Goal: Transaction & Acquisition: Purchase product/service

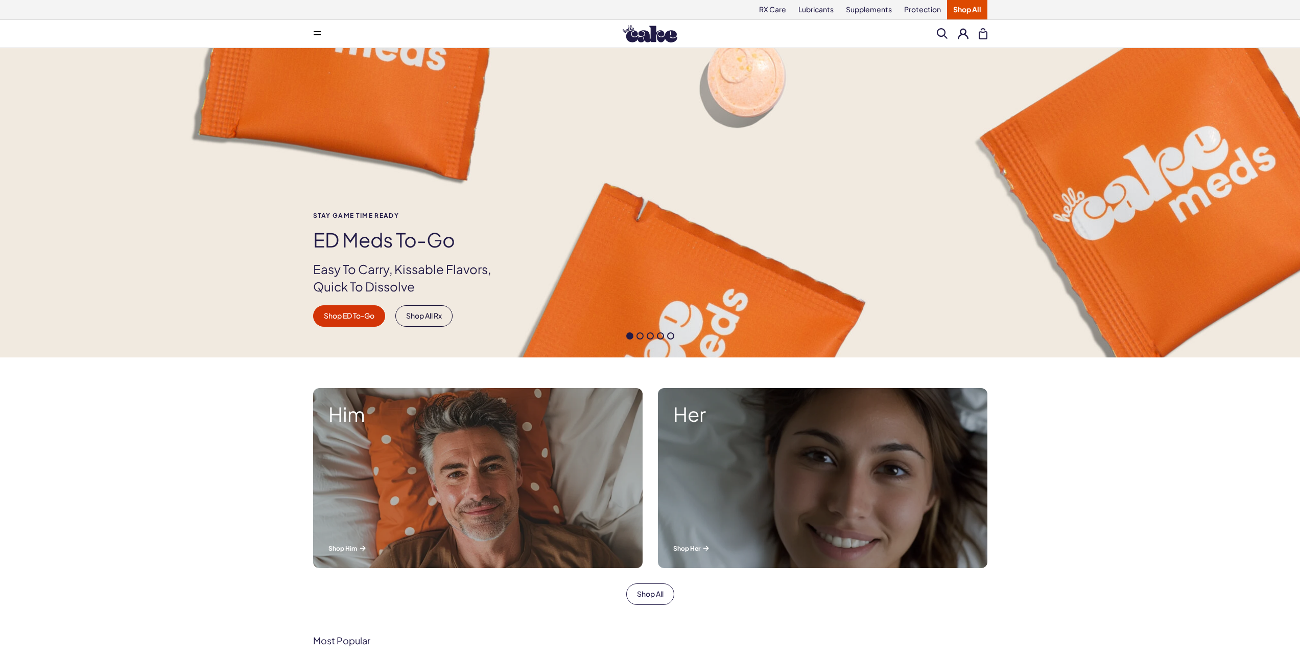
click at [963, 33] on button at bounding box center [963, 33] width 11 height 11
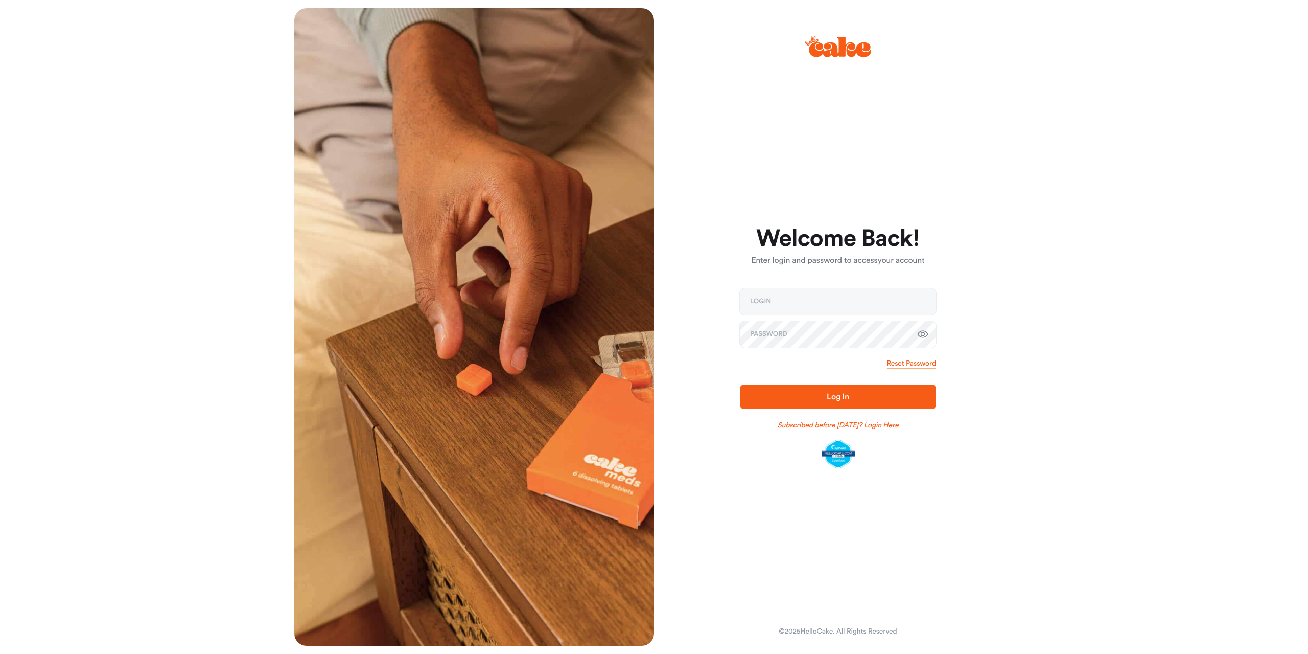
type input "**********"
click at [823, 397] on span "Log In" at bounding box center [838, 396] width 164 height 12
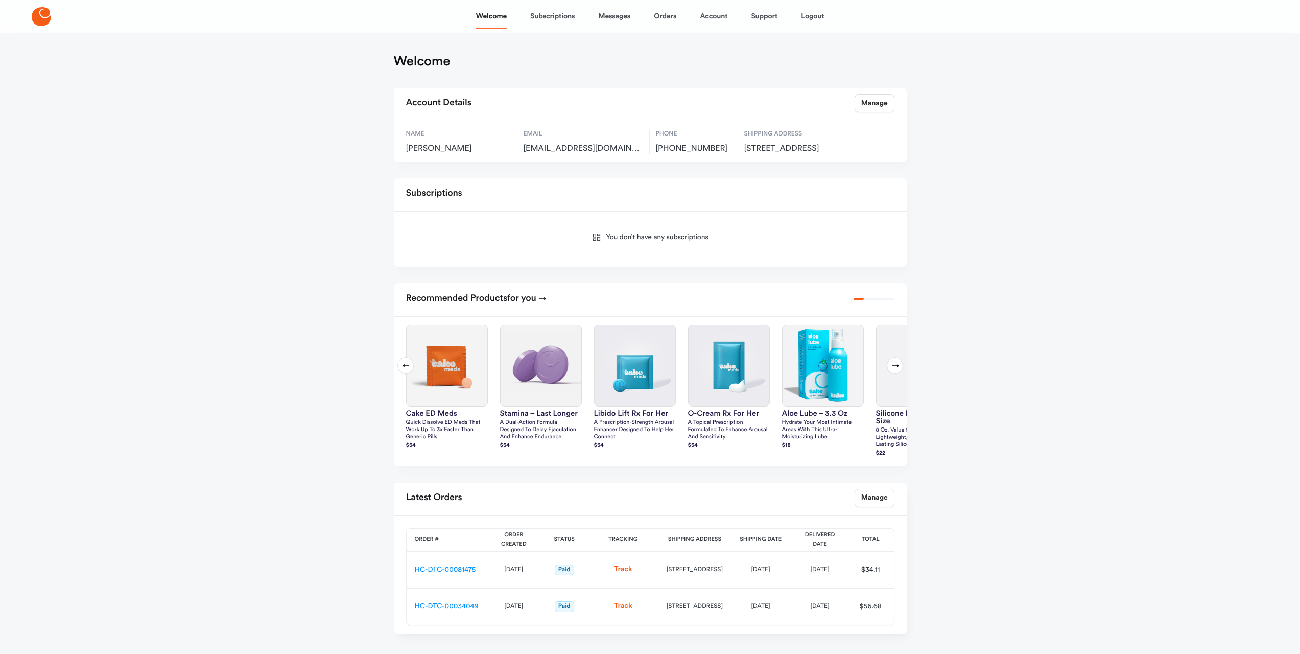
click at [38, 20] on icon at bounding box center [41, 16] width 19 height 19
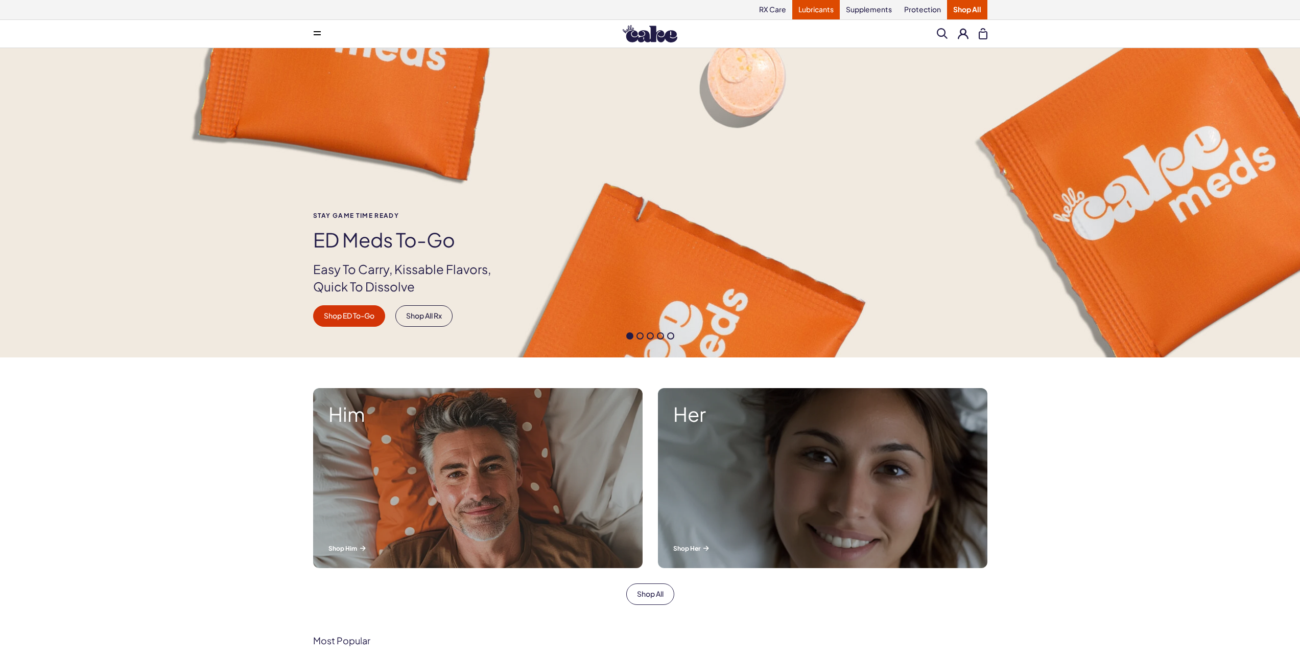
click at [813, 11] on link "Lubricants" at bounding box center [816, 9] width 48 height 19
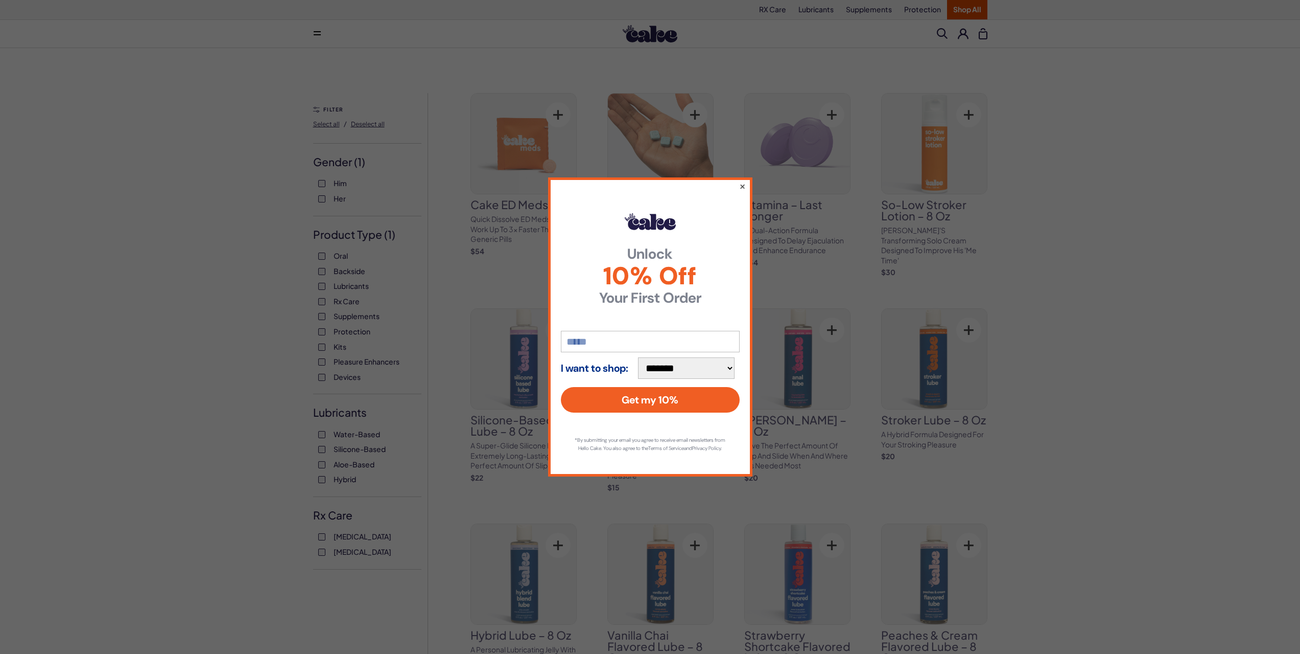
click at [743, 183] on button "×" at bounding box center [742, 186] width 7 height 12
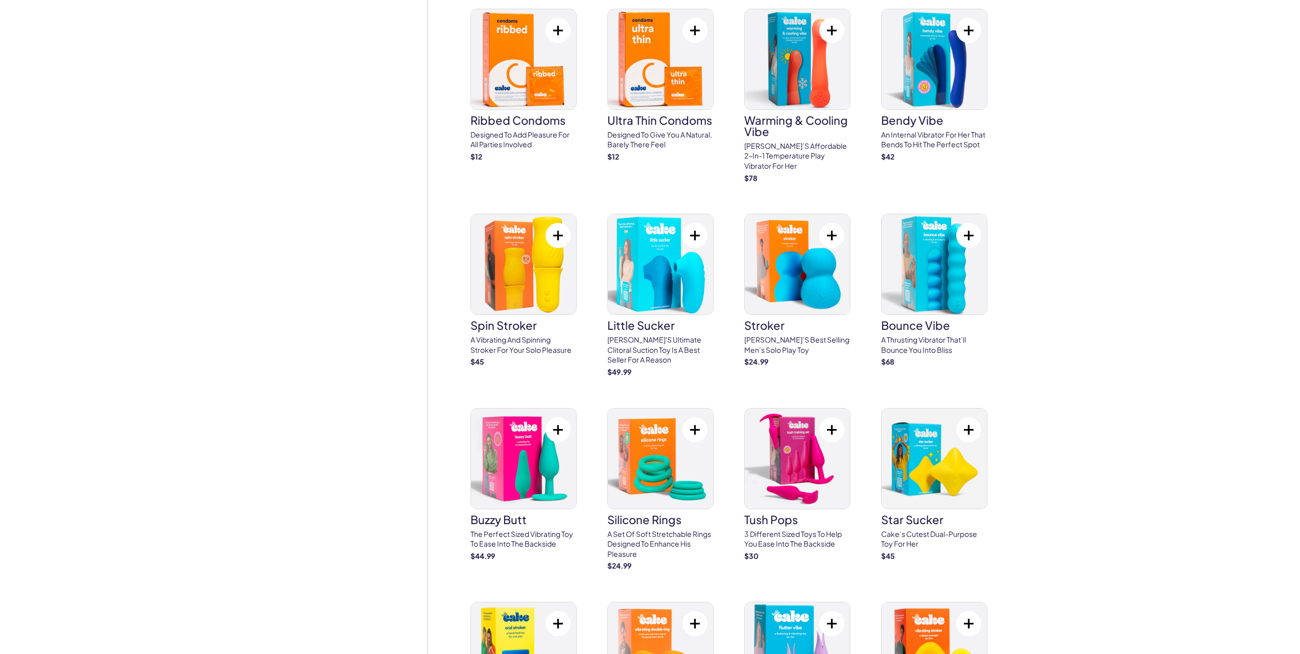
scroll to position [1550, 0]
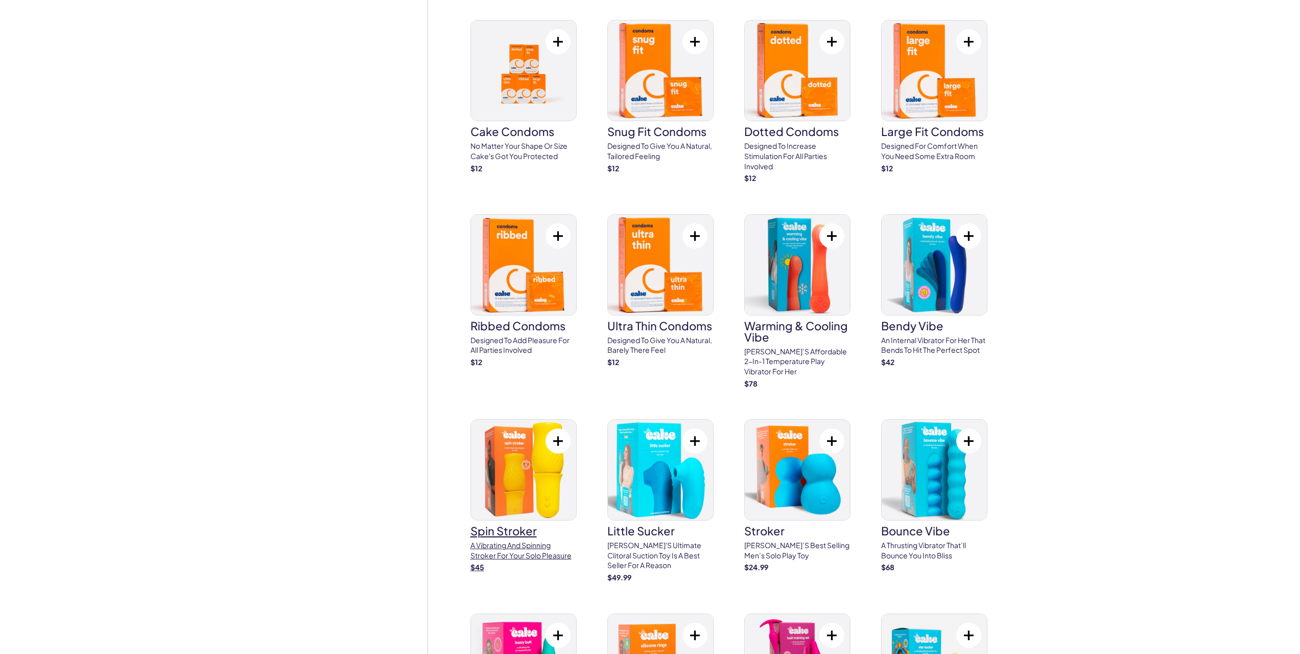
click at [494, 519] on link "spin stroker A vibrating and spinning stroker for your solo pleasure $ 45" at bounding box center [524, 495] width 106 height 153
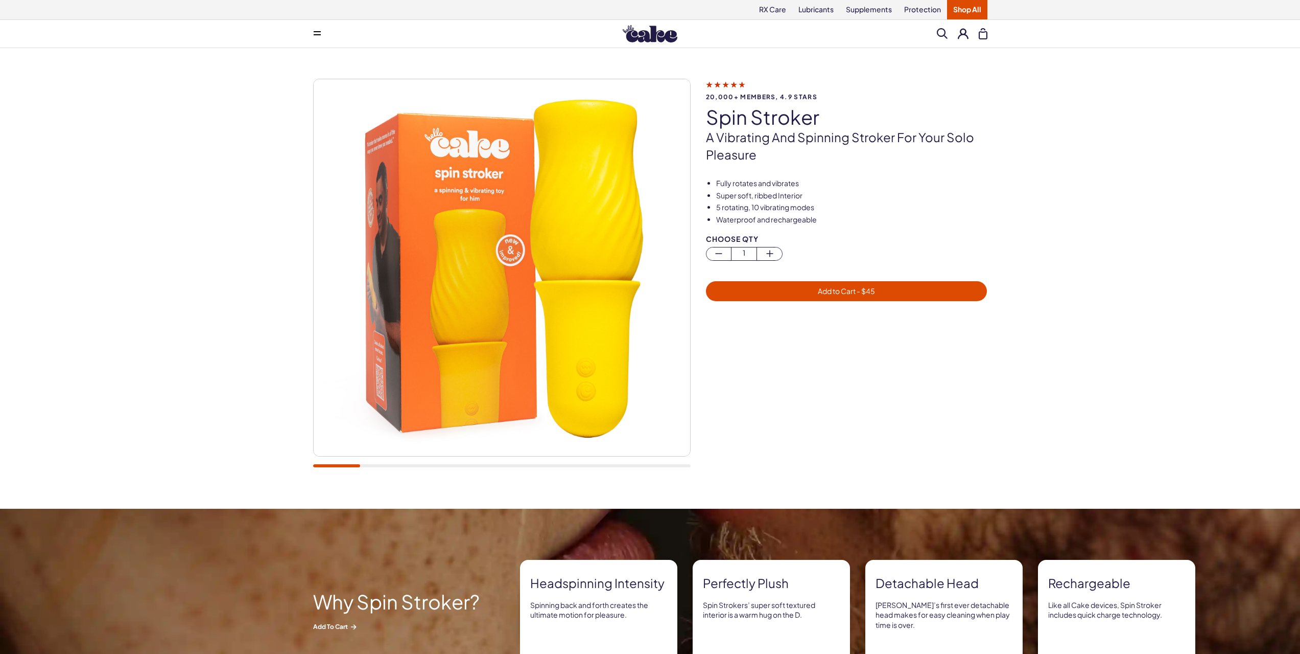
click at [867, 294] on span "- $ 45" at bounding box center [865, 290] width 19 height 9
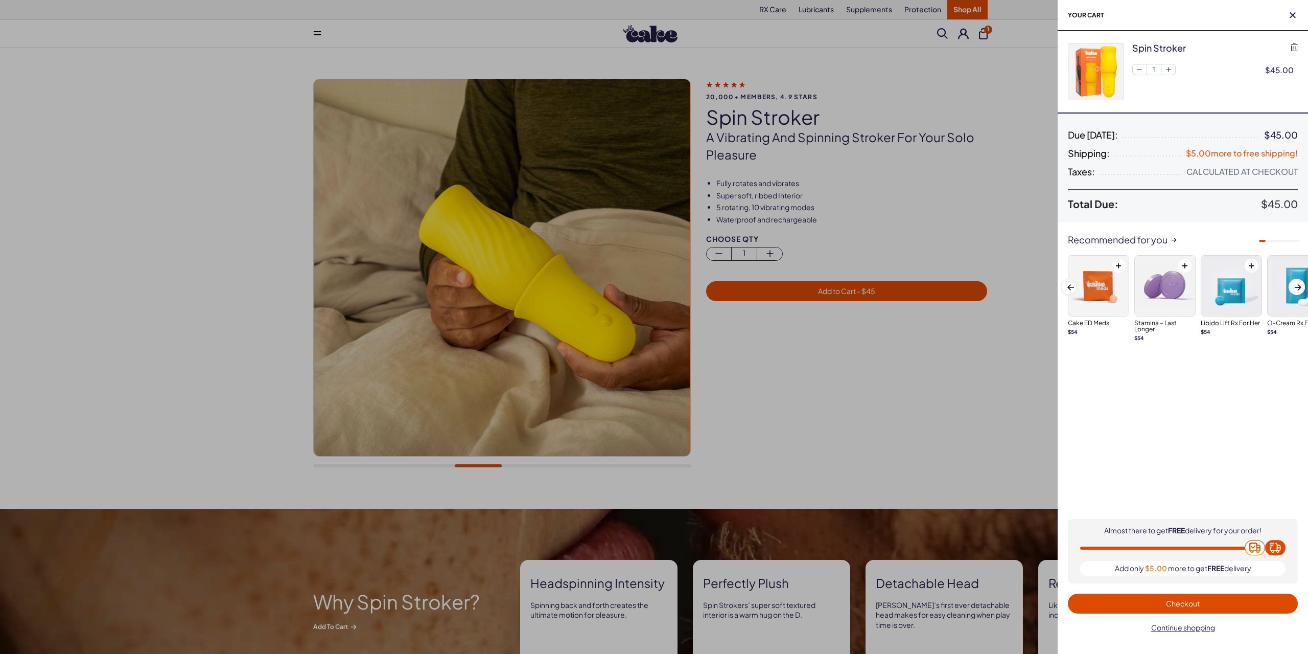
click at [1180, 602] on span "Checkout" at bounding box center [1183, 602] width 34 height 9
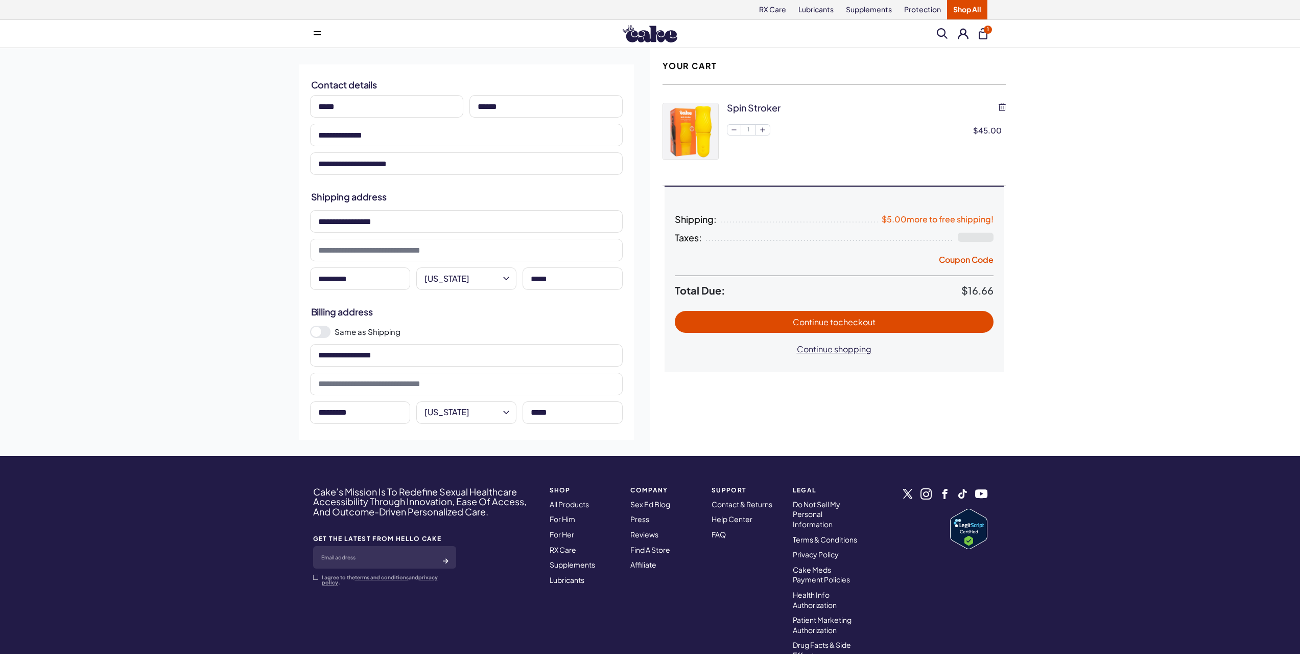
select select "**"
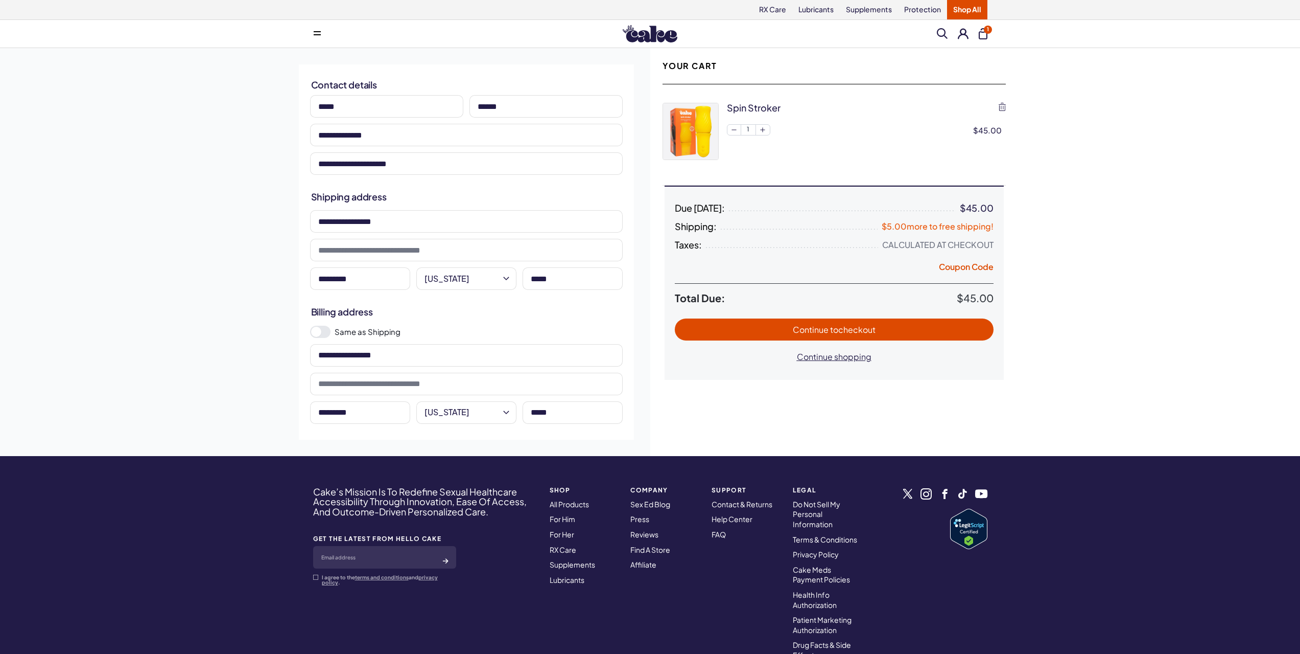
click at [955, 266] on button "Coupon Code" at bounding box center [966, 268] width 55 height 14
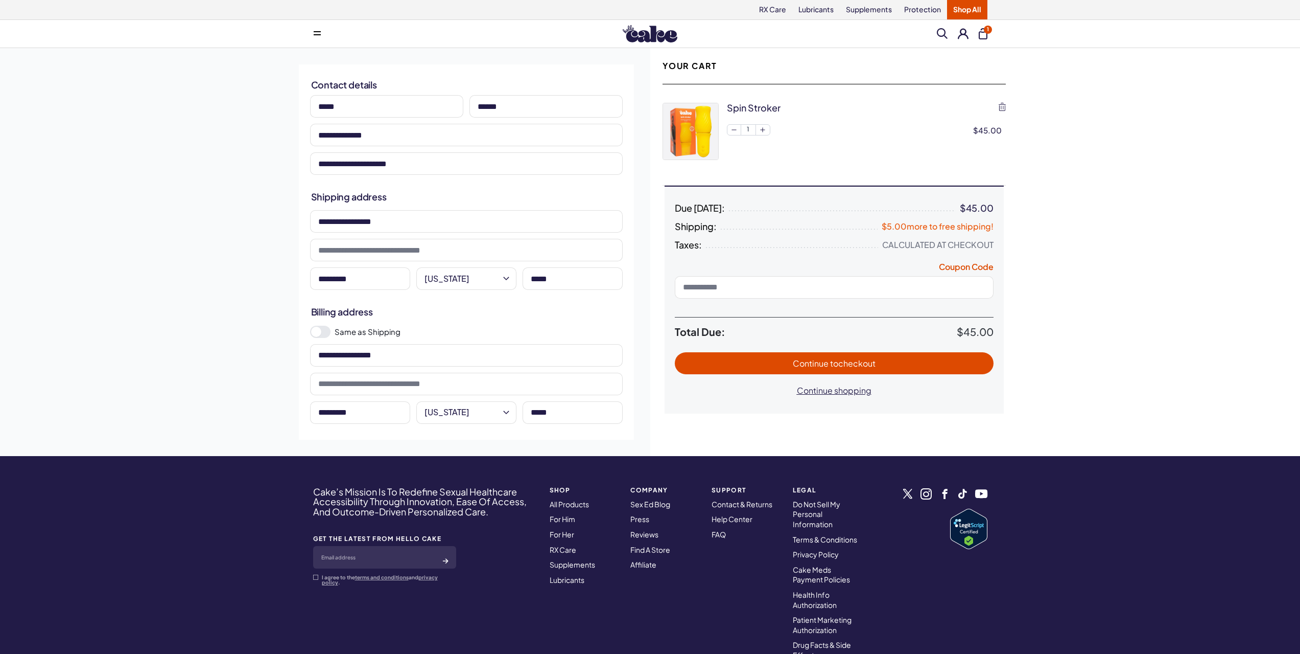
click at [832, 283] on input at bounding box center [834, 287] width 319 height 22
type input "*********"
click at [983, 34] on button "1" at bounding box center [983, 33] width 9 height 11
click at [982, 35] on button "1" at bounding box center [983, 33] width 9 height 11
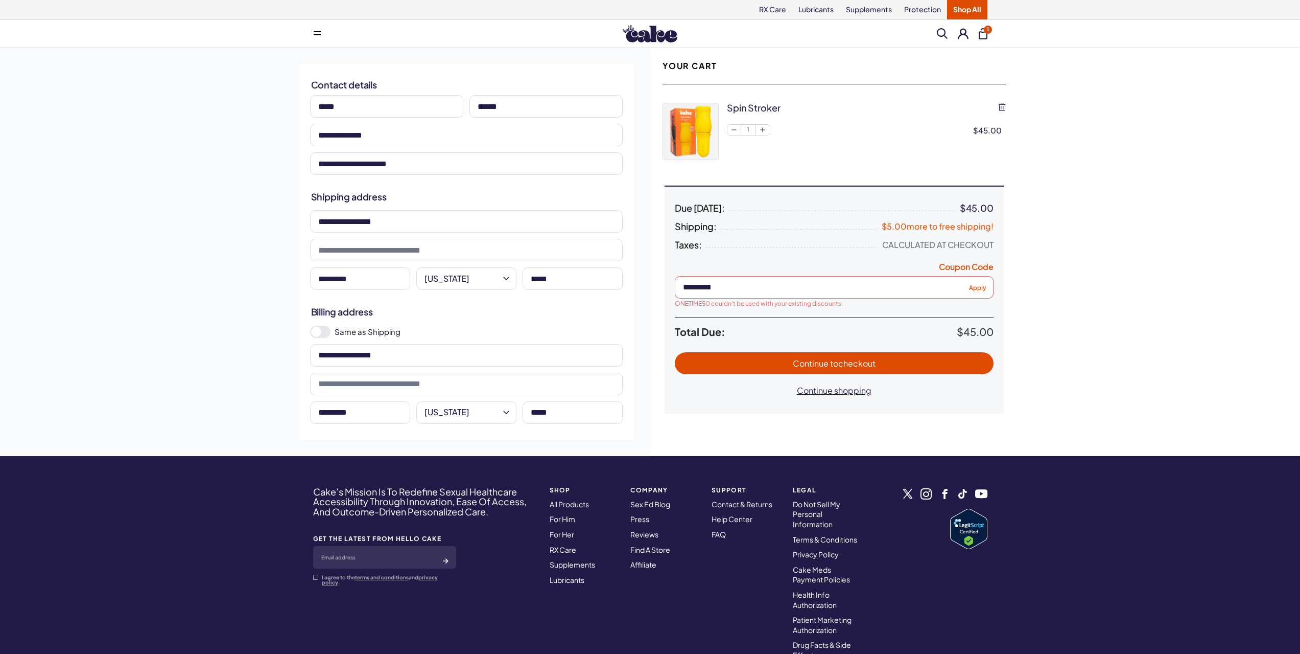
click at [982, 35] on button "1" at bounding box center [983, 33] width 9 height 11
click at [981, 35] on button "1" at bounding box center [983, 33] width 9 height 11
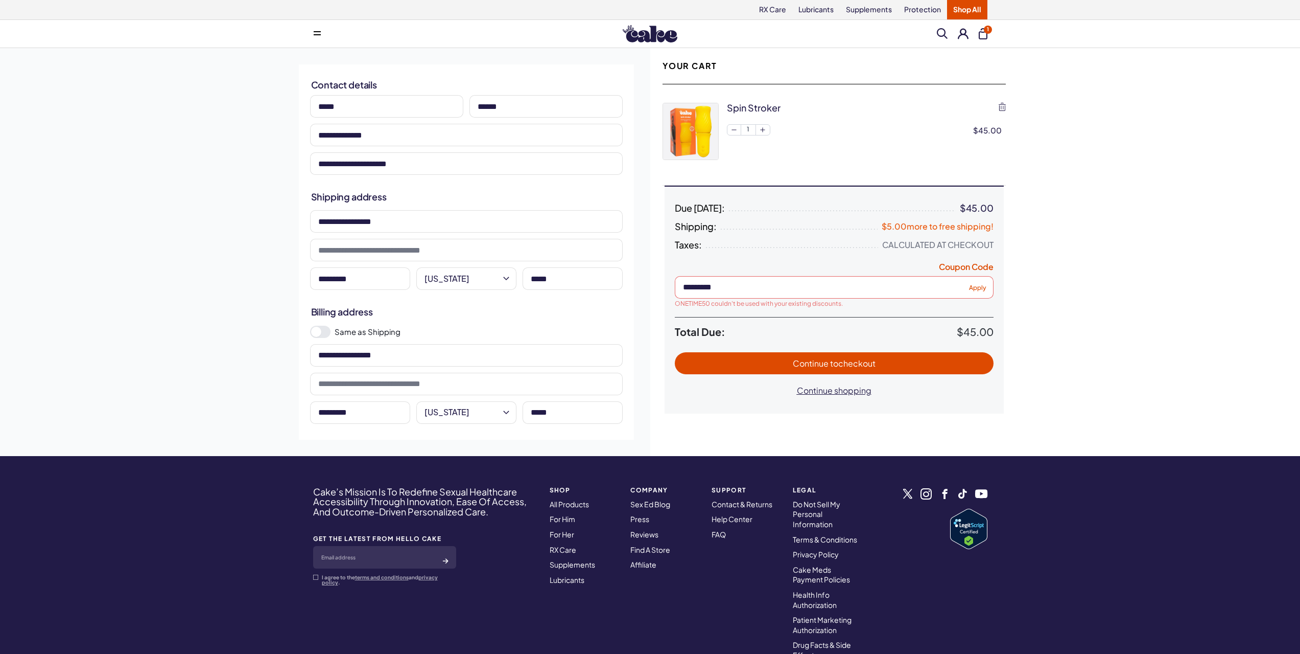
click at [980, 38] on button "1" at bounding box center [983, 33] width 9 height 11
drag, startPoint x: 846, startPoint y: 284, endPoint x: 640, endPoint y: 284, distance: 206.4
click at [640, 284] on div "**********" at bounding box center [651, 252] width 736 height 408
click at [1058, 270] on div "**********" at bounding box center [650, 252] width 1300 height 408
click at [802, 9] on link "Lubricants" at bounding box center [816, 9] width 48 height 19
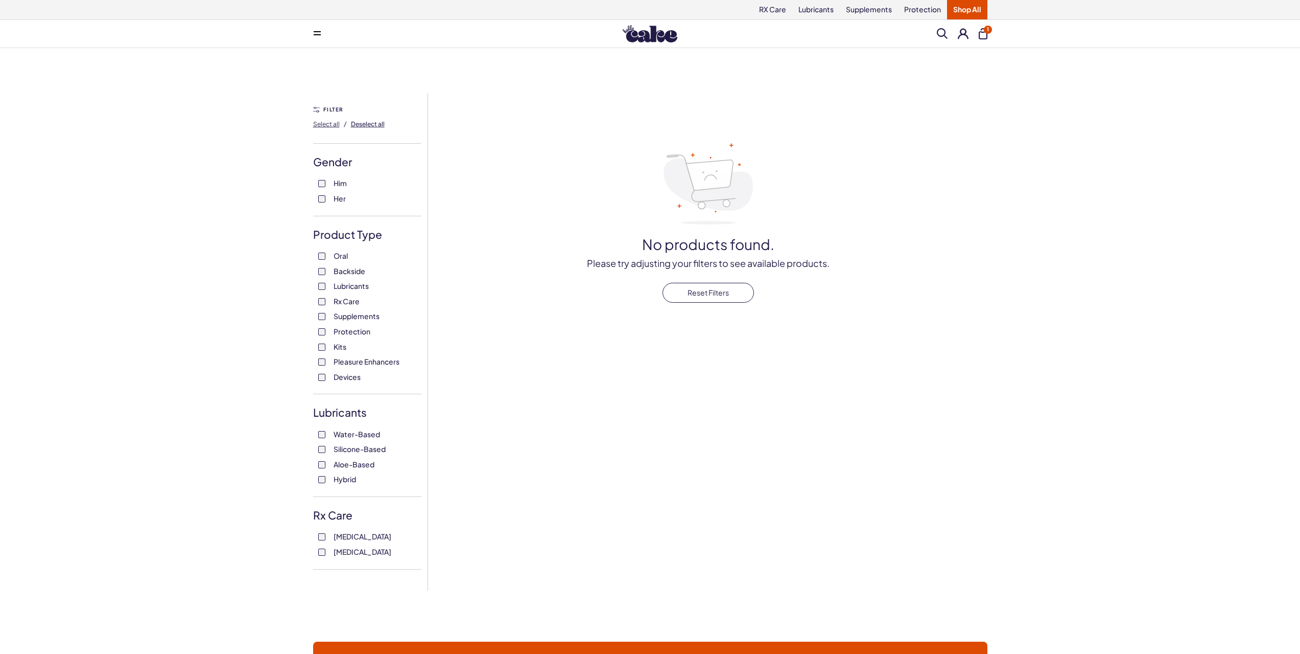
click at [369, 123] on span "Deselect all" at bounding box center [368, 124] width 34 height 8
click at [328, 126] on span "Select all" at bounding box center [326, 124] width 27 height 8
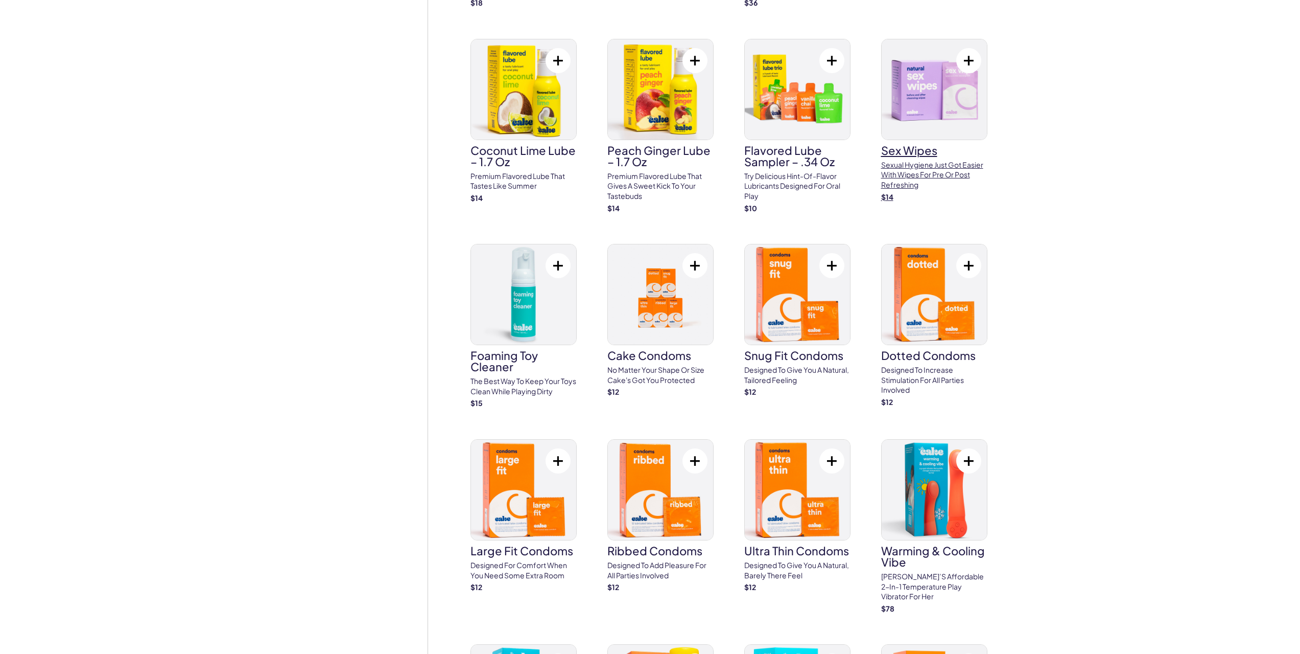
scroll to position [1907, 0]
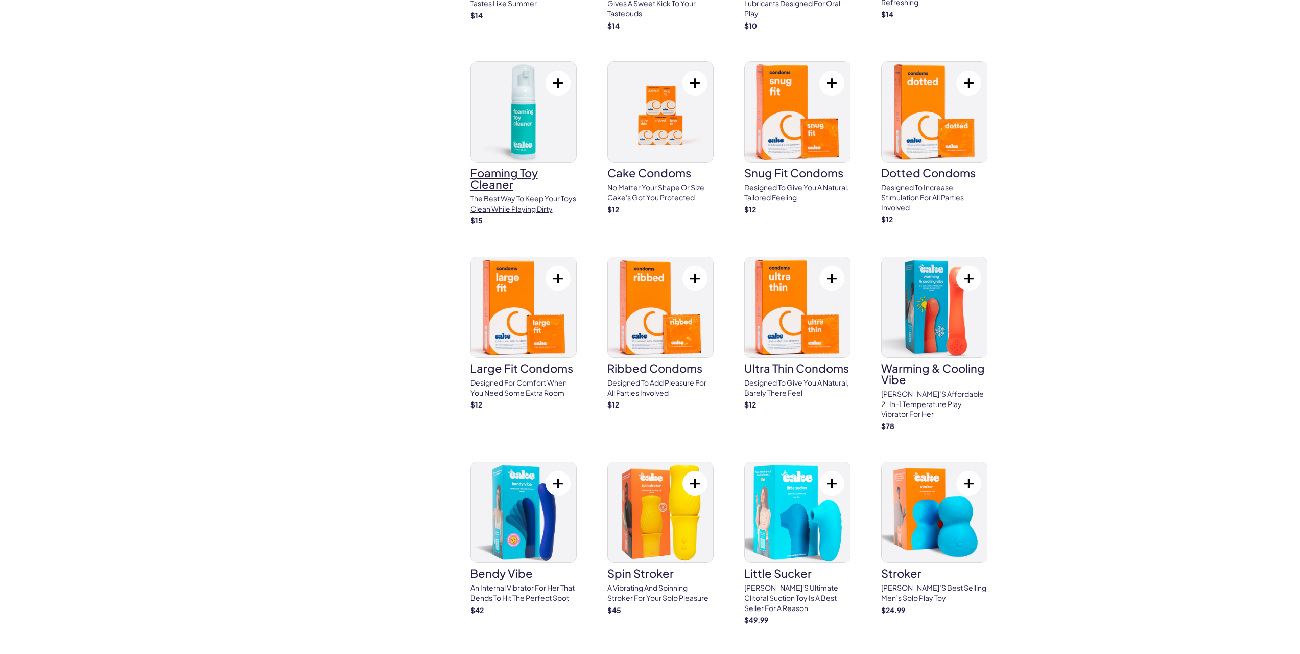
click at [499, 167] on h3 "Foaming Toy Cleaner" at bounding box center [524, 178] width 106 height 22
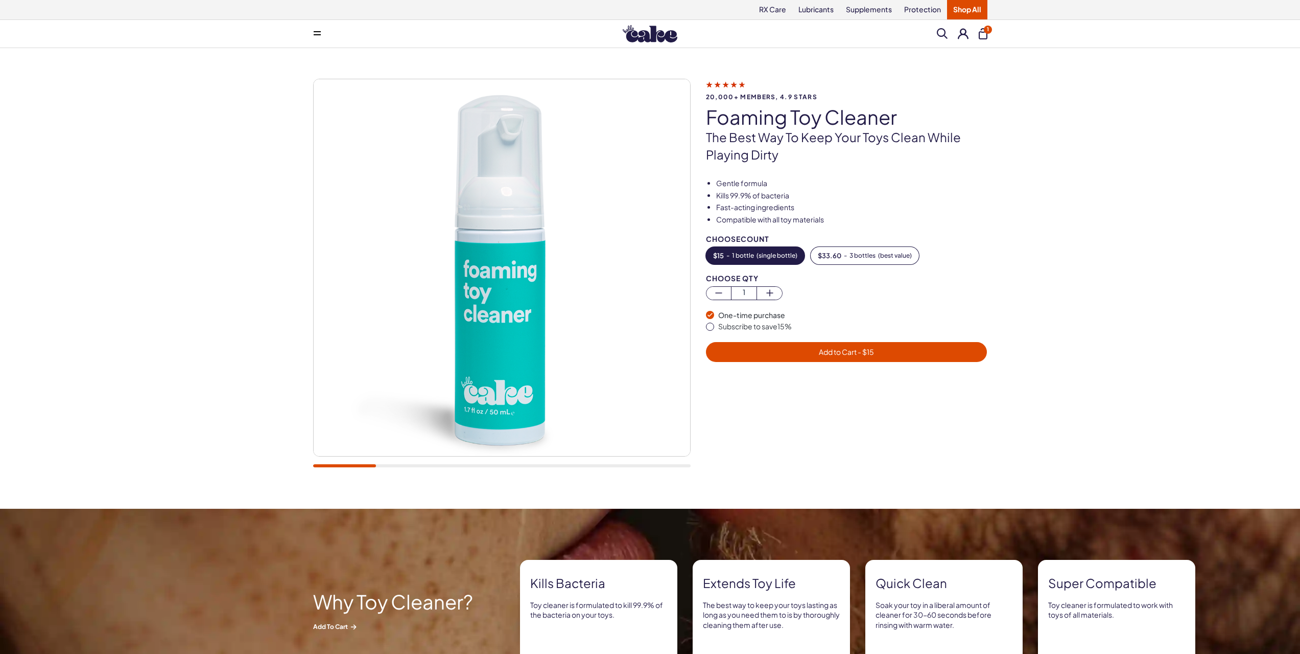
click at [851, 354] on span "Add to Cart - $ 15" at bounding box center [846, 351] width 55 height 9
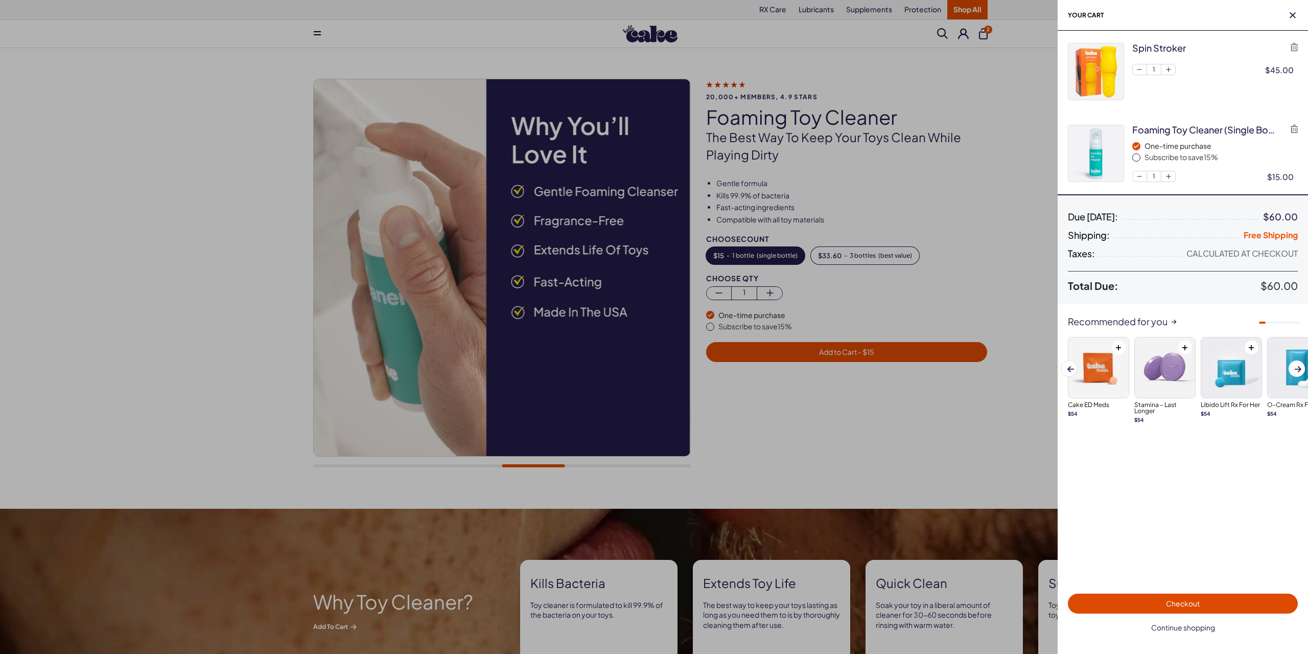
click at [1185, 627] on span "Continue shopping" at bounding box center [1183, 626] width 64 height 9
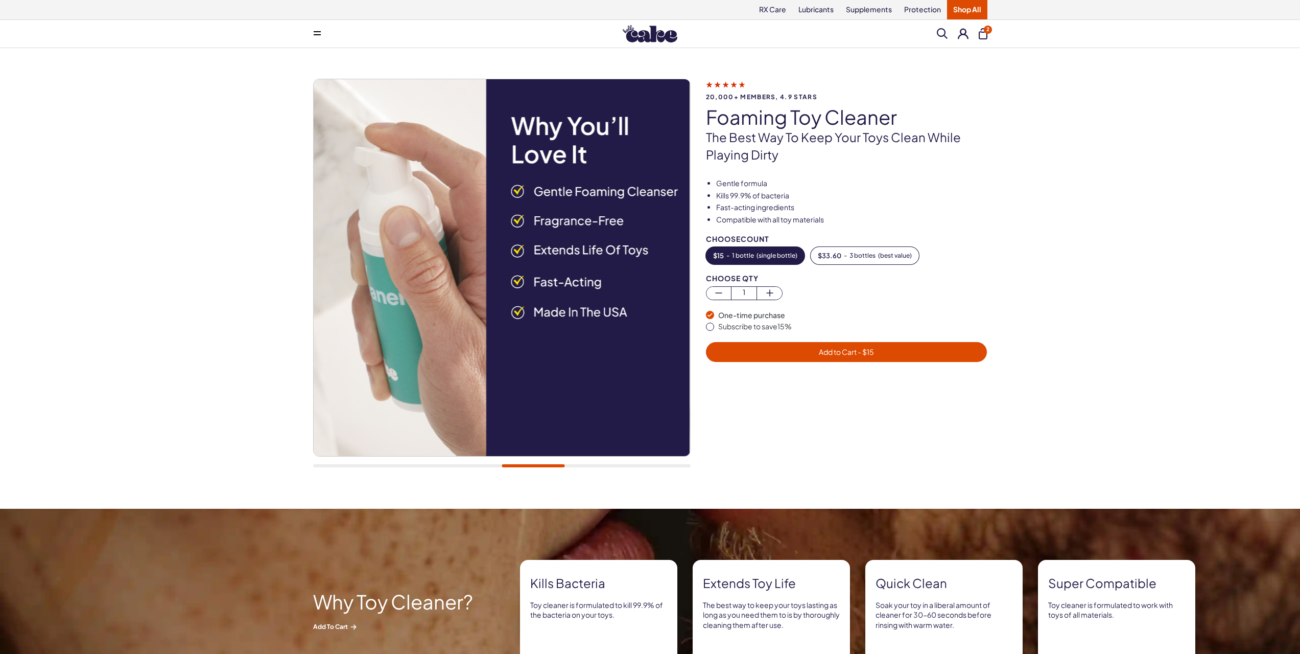
click at [987, 32] on span "2" at bounding box center [988, 30] width 8 height 8
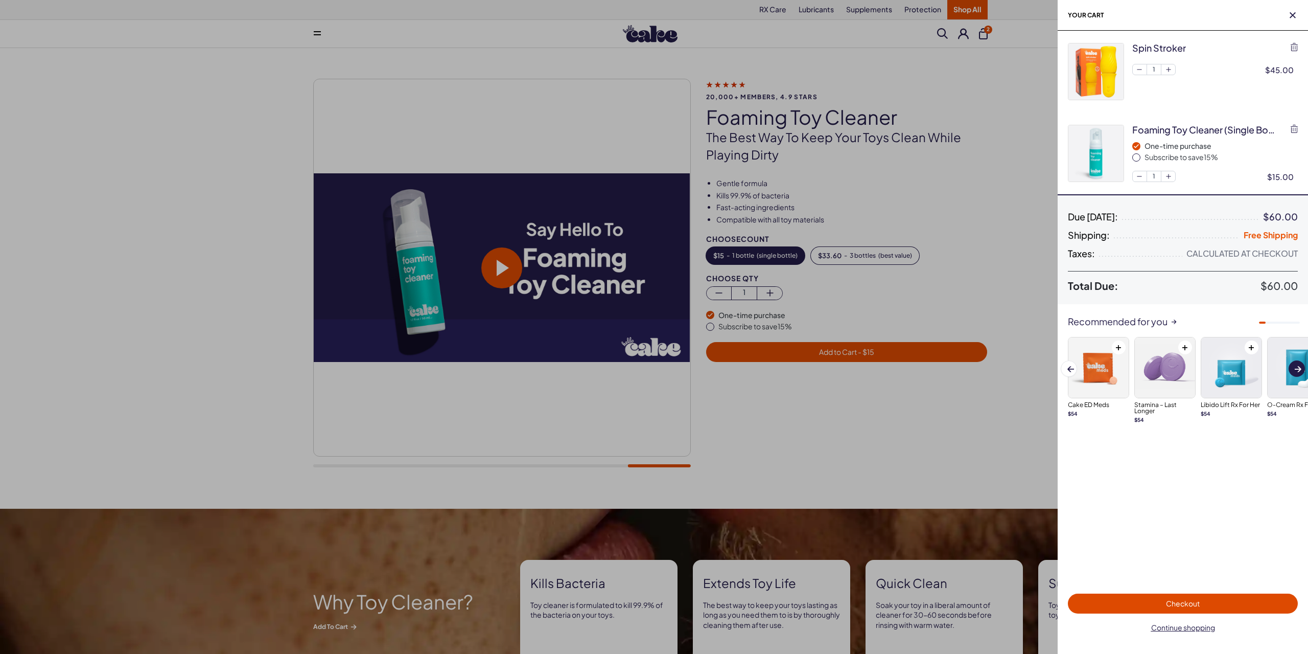
click at [1297, 367] on span at bounding box center [1298, 369] width 7 height 6
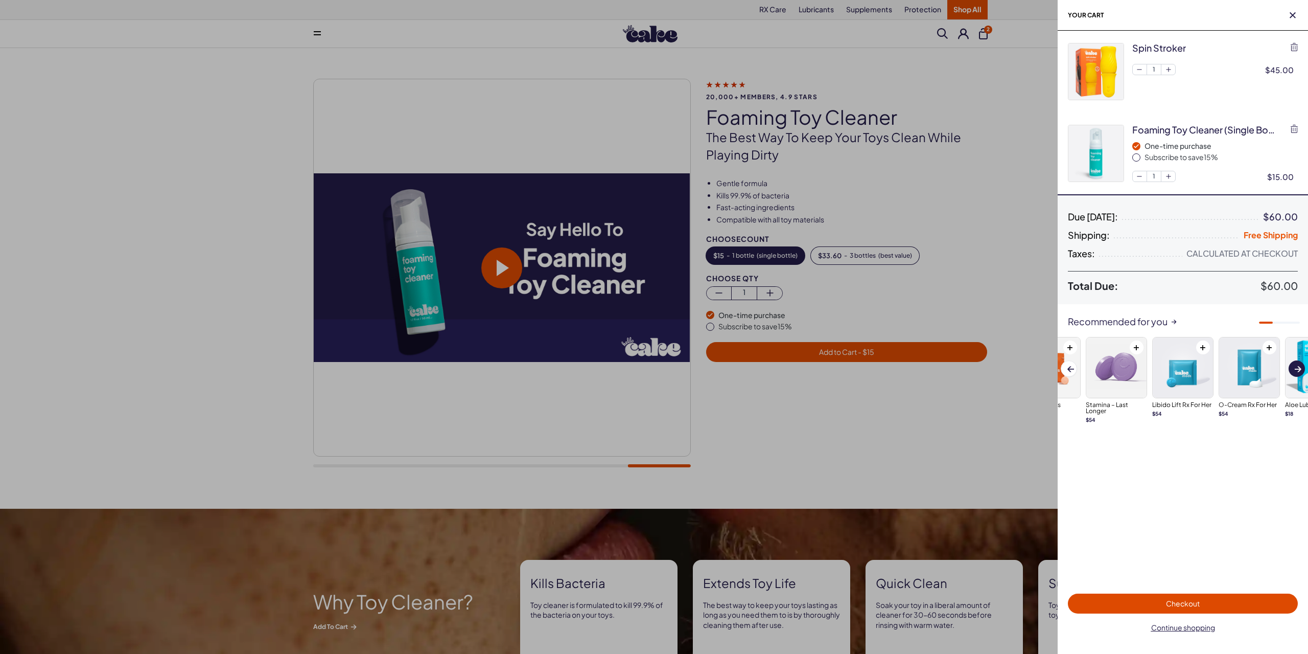
click at [1295, 367] on span at bounding box center [1298, 369] width 7 height 6
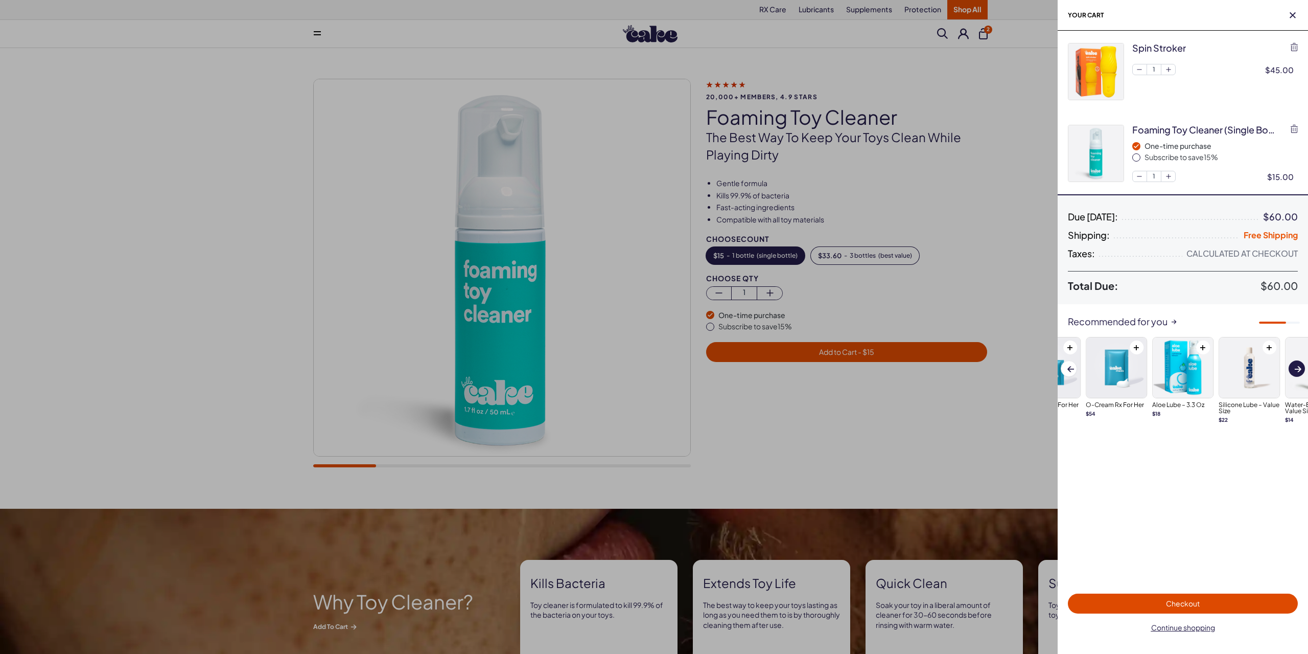
click at [1296, 367] on span at bounding box center [1298, 369] width 7 height 6
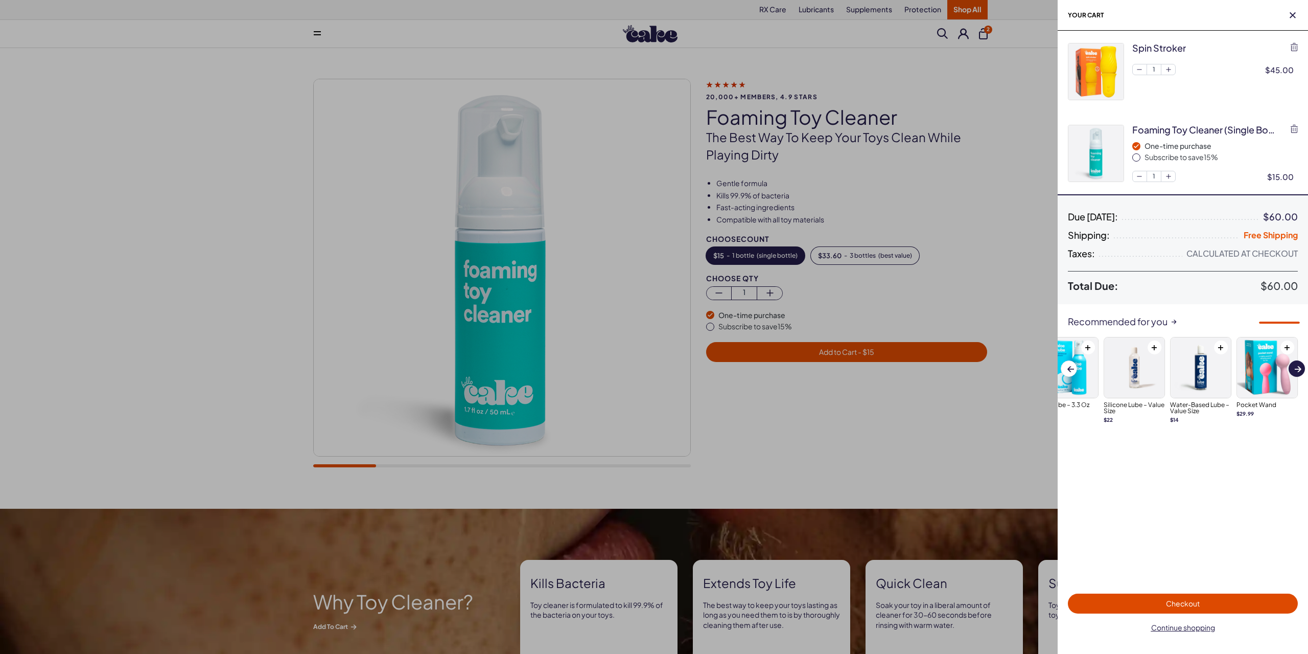
click at [1296, 367] on span at bounding box center [1298, 369] width 7 height 6
click at [1068, 370] on span at bounding box center [1070, 369] width 7 height 6
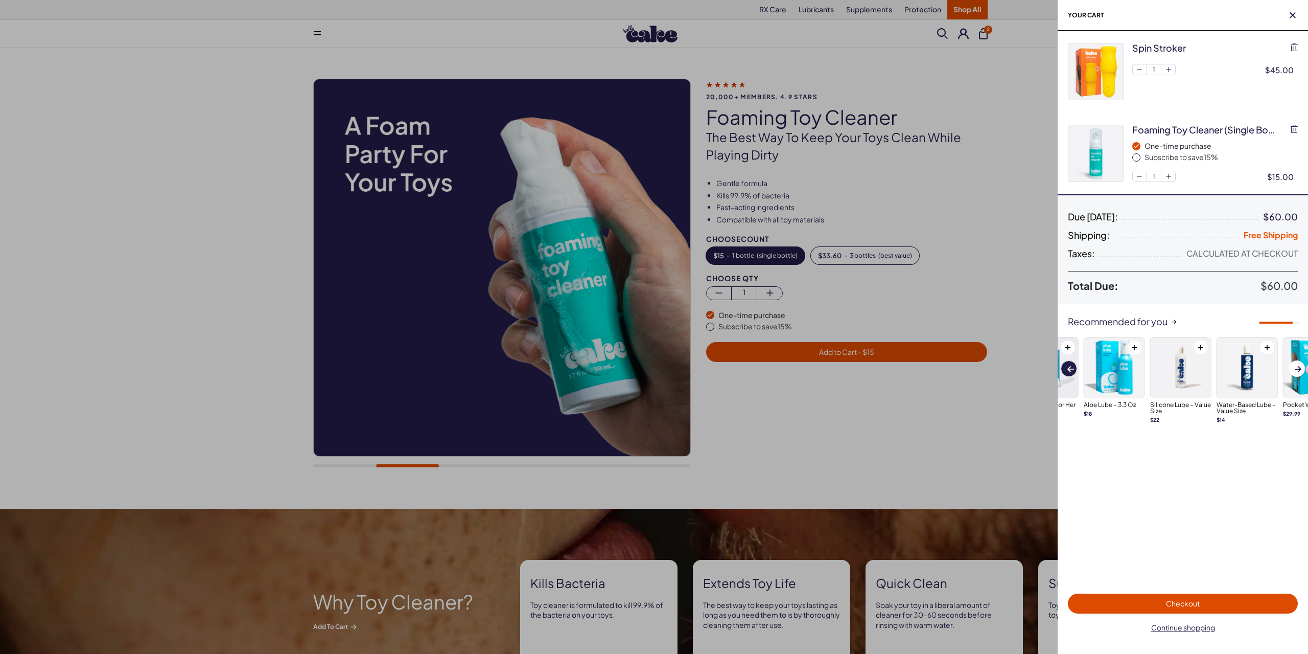
click at [1068, 370] on span at bounding box center [1070, 369] width 7 height 6
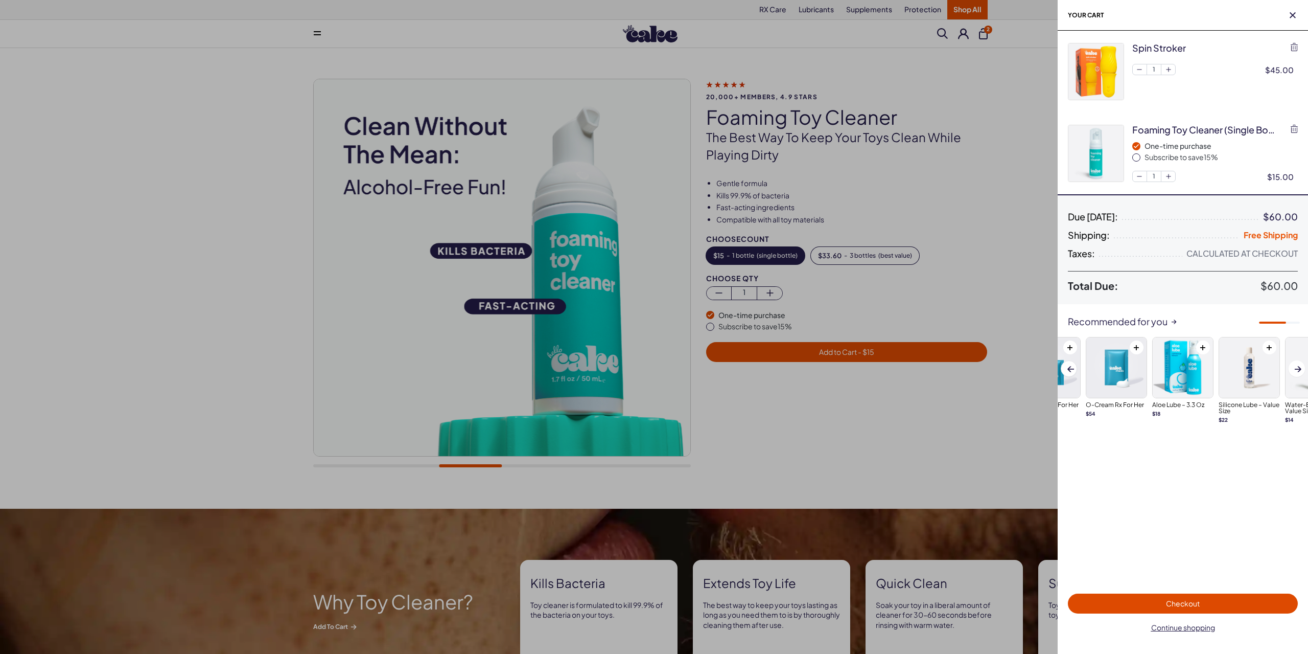
click at [1180, 607] on span "Checkout" at bounding box center [1183, 602] width 34 height 9
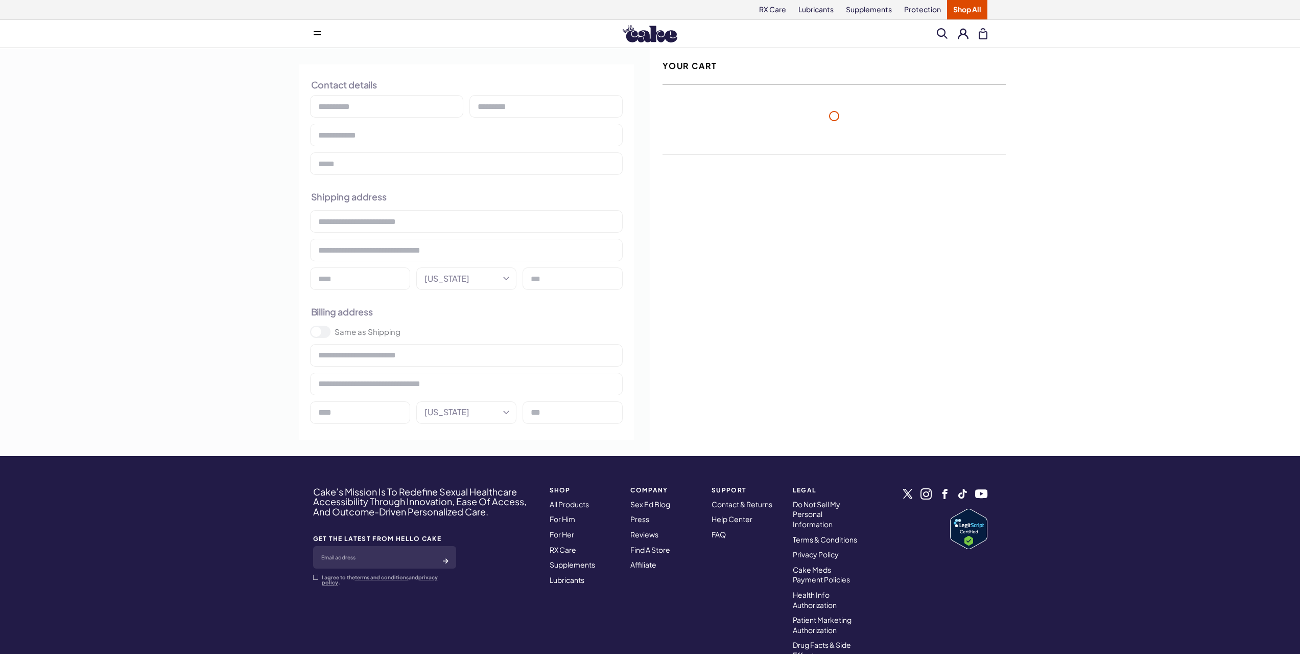
select select "**"
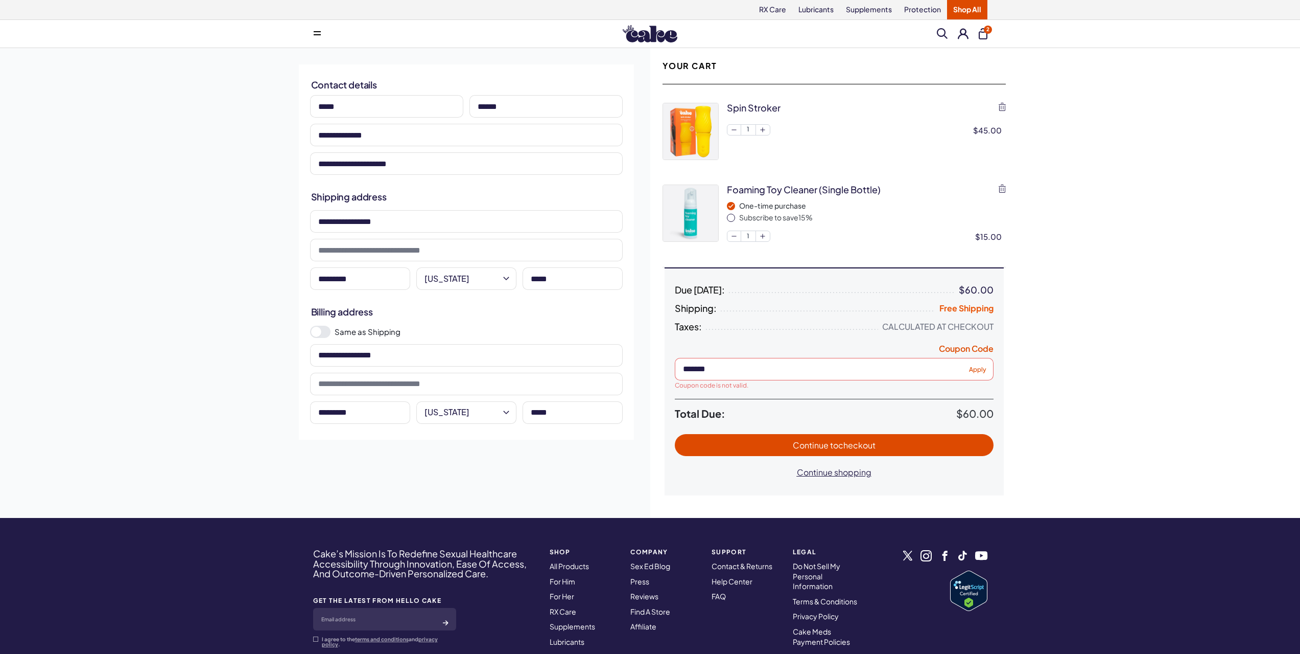
type input "**********"
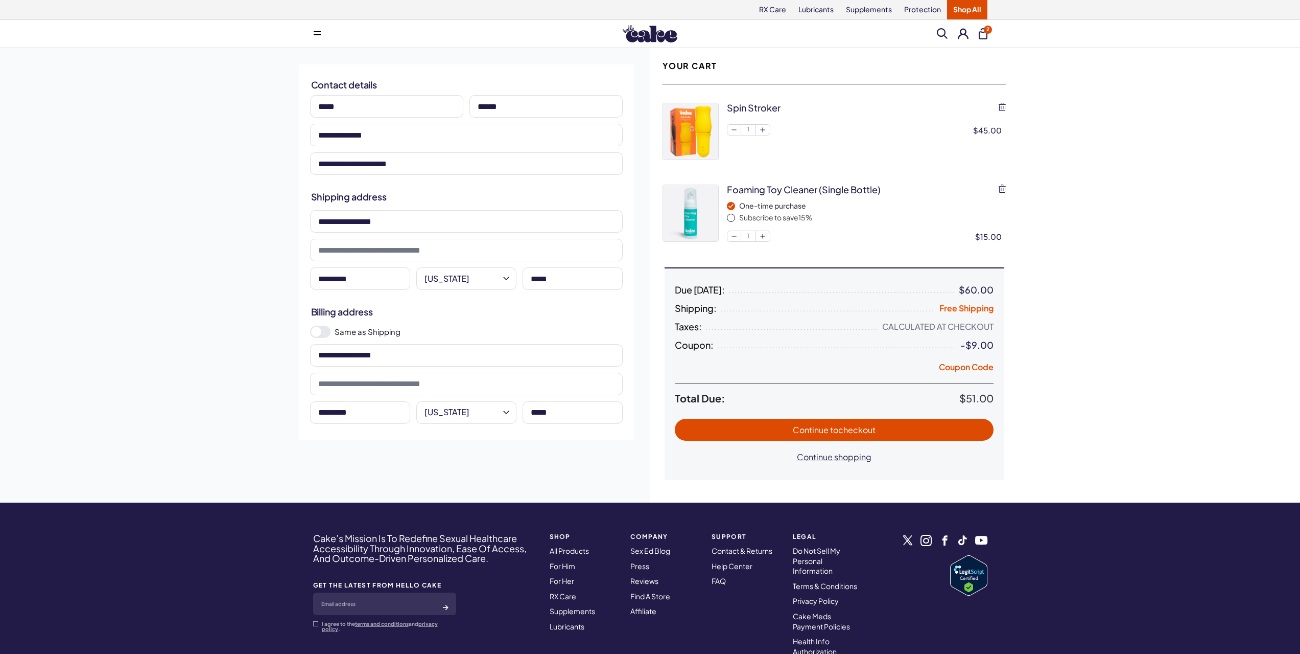
click at [865, 429] on span "to checkout" at bounding box center [852, 429] width 45 height 11
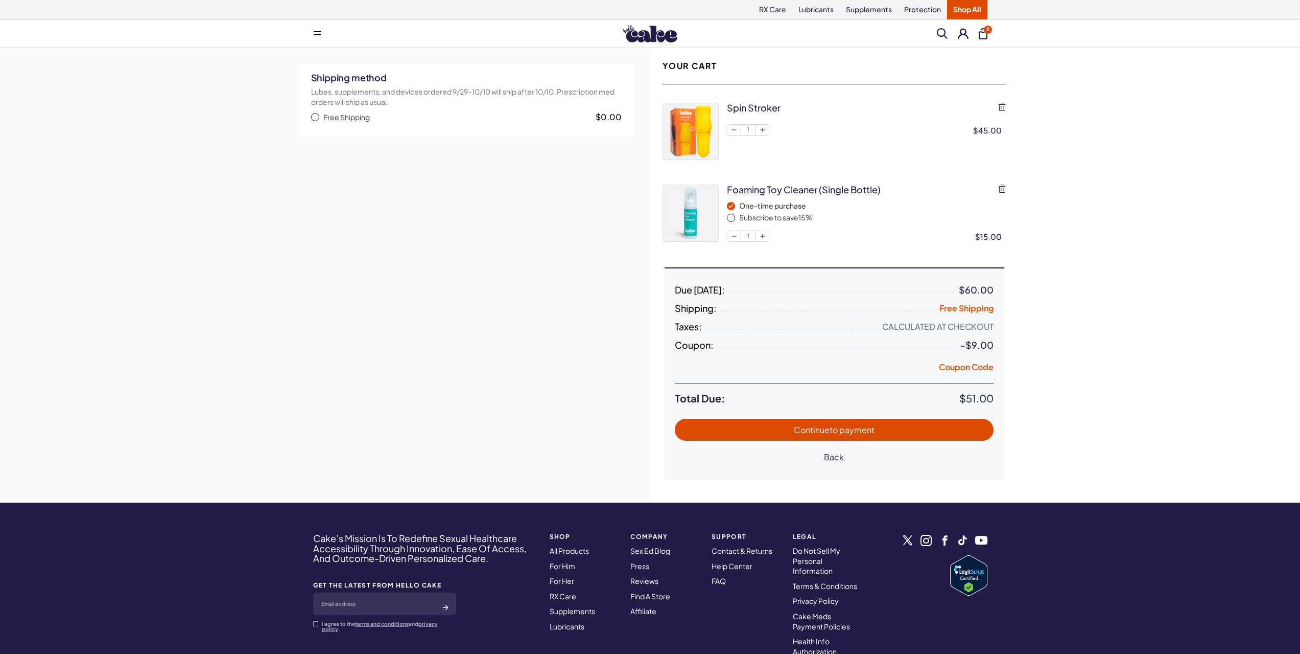
click at [331, 116] on span "Free Shipping" at bounding box center [346, 117] width 46 height 10
click at [842, 433] on span "to payment" at bounding box center [852, 429] width 45 height 11
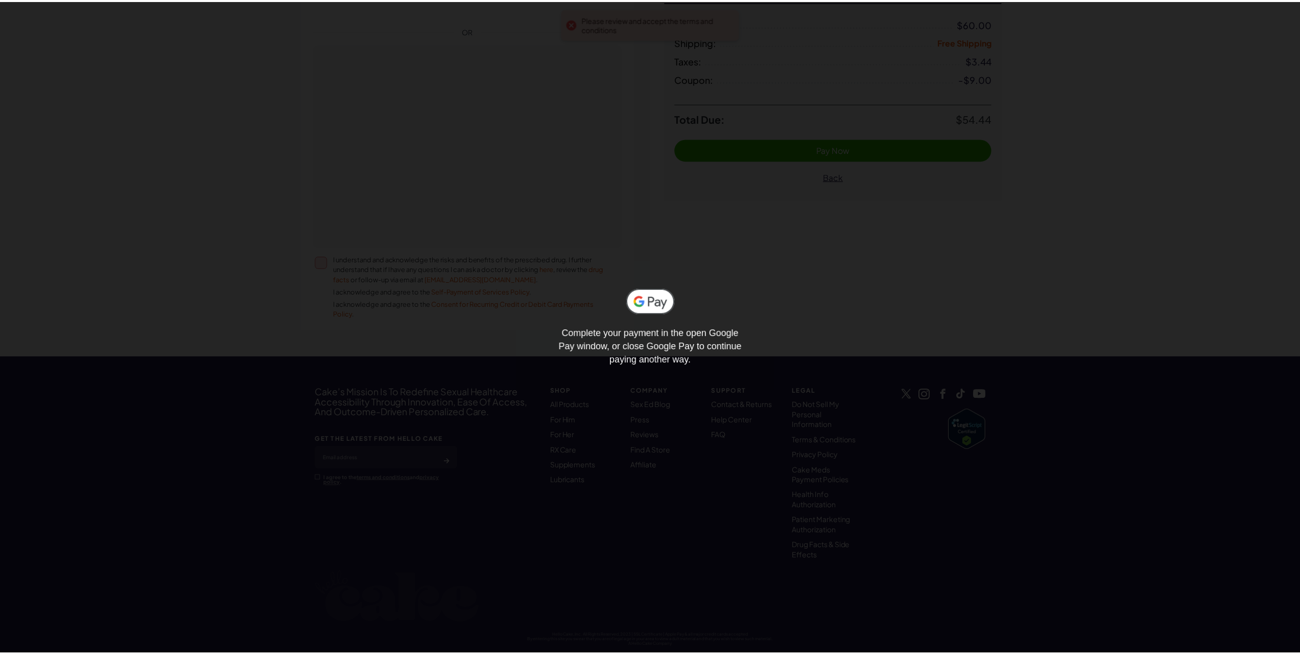
scroll to position [290, 0]
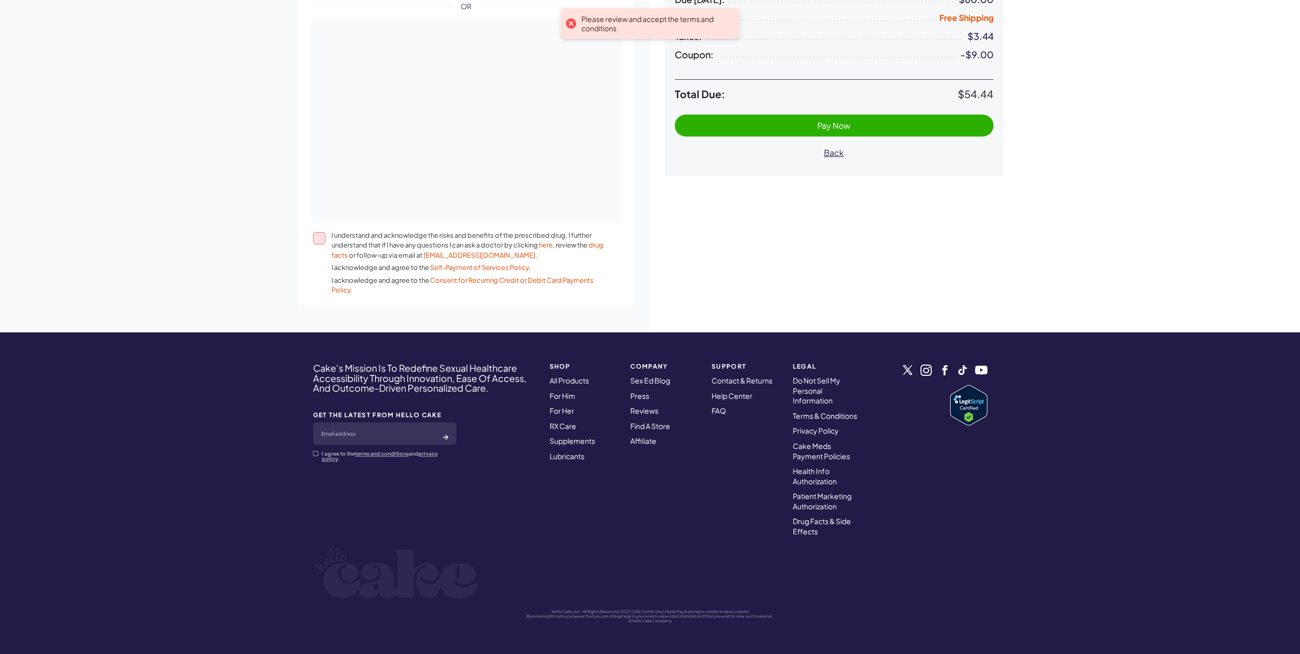
click at [318, 237] on button "I understand and acknowledge the risks and benefits of the prescribed drug. I f…" at bounding box center [319, 238] width 12 height 12
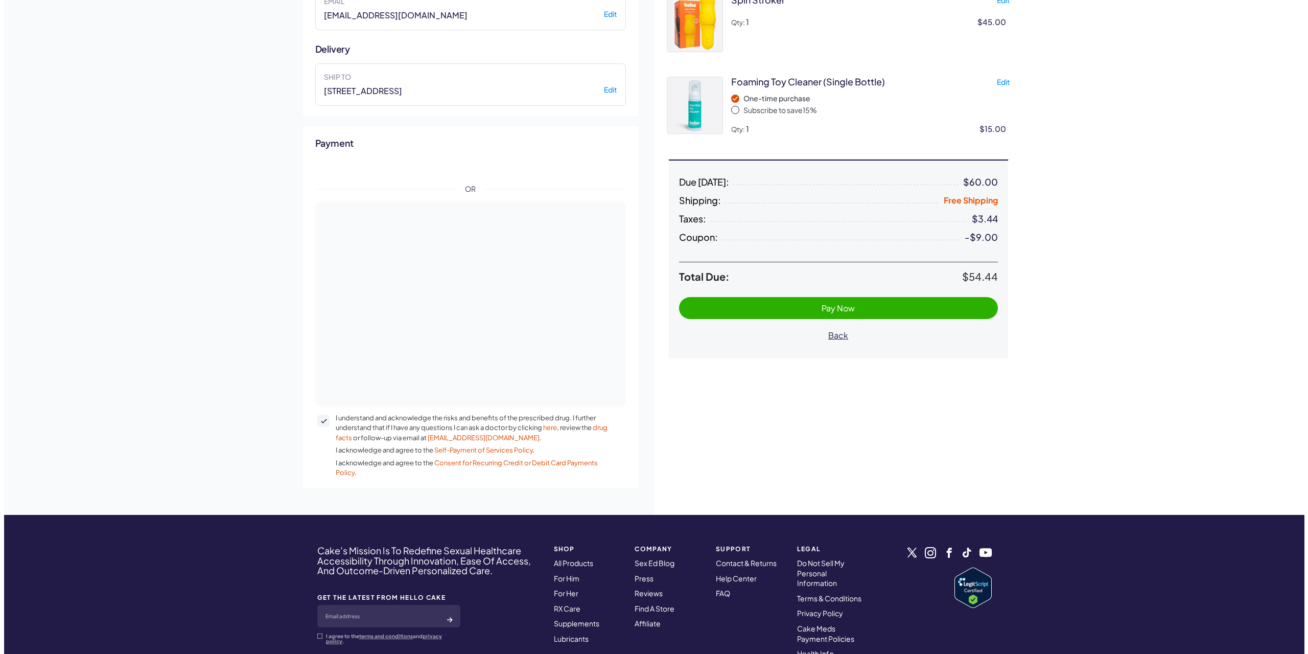
scroll to position [0, 0]
